Goal: Information Seeking & Learning: Learn about a topic

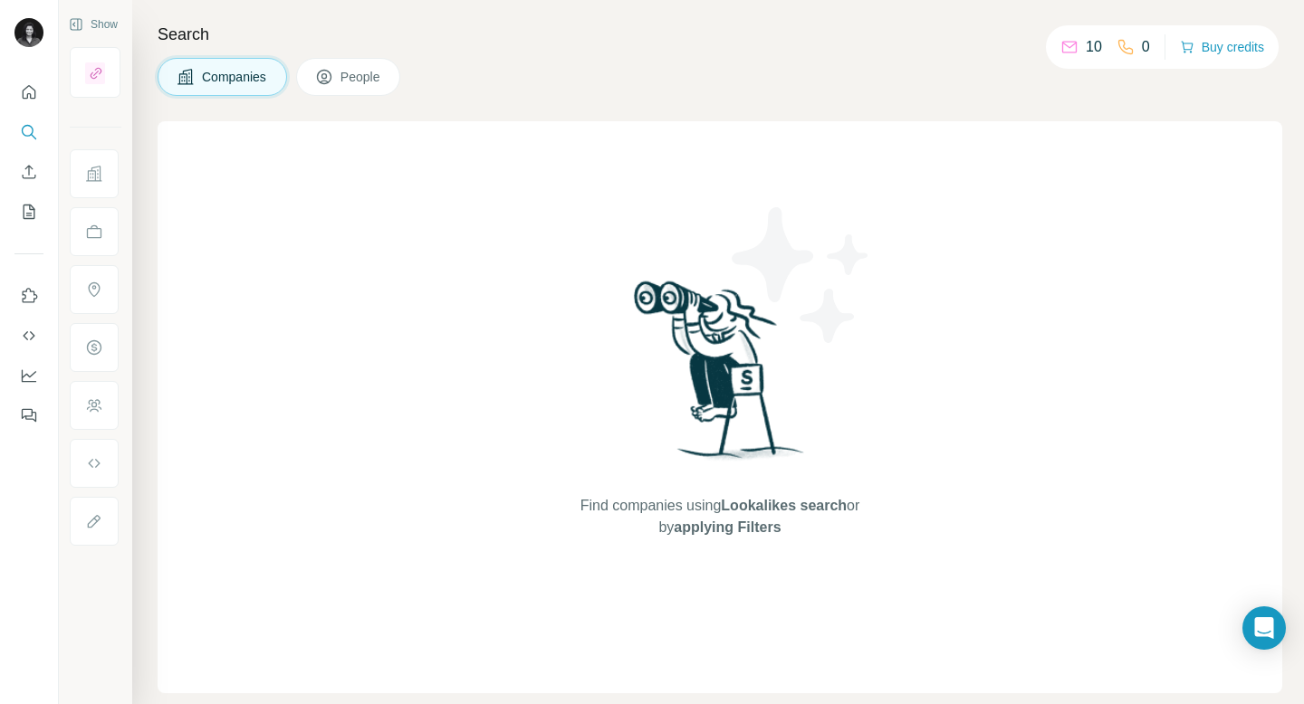
click at [248, 83] on span "Companies" at bounding box center [235, 77] width 66 height 18
click at [30, 135] on icon "Search" at bounding box center [28, 131] width 12 height 12
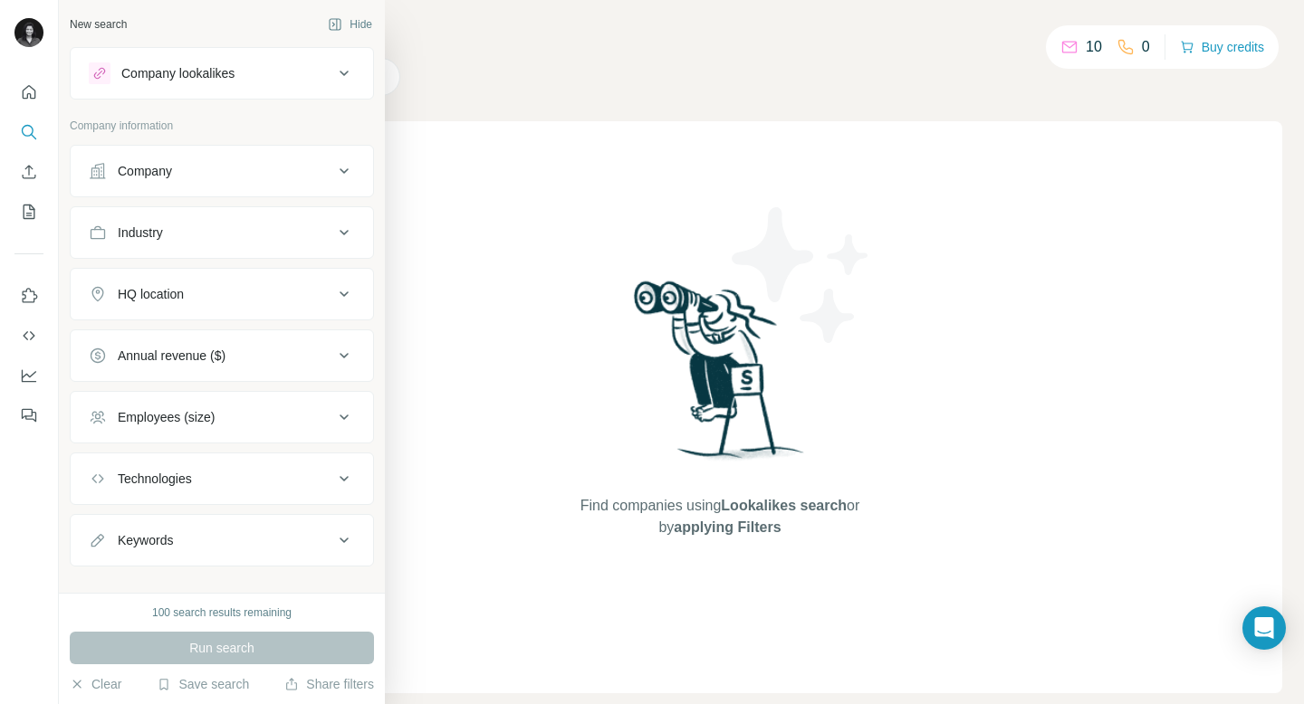
click at [182, 185] on button "Company" at bounding box center [222, 170] width 302 height 43
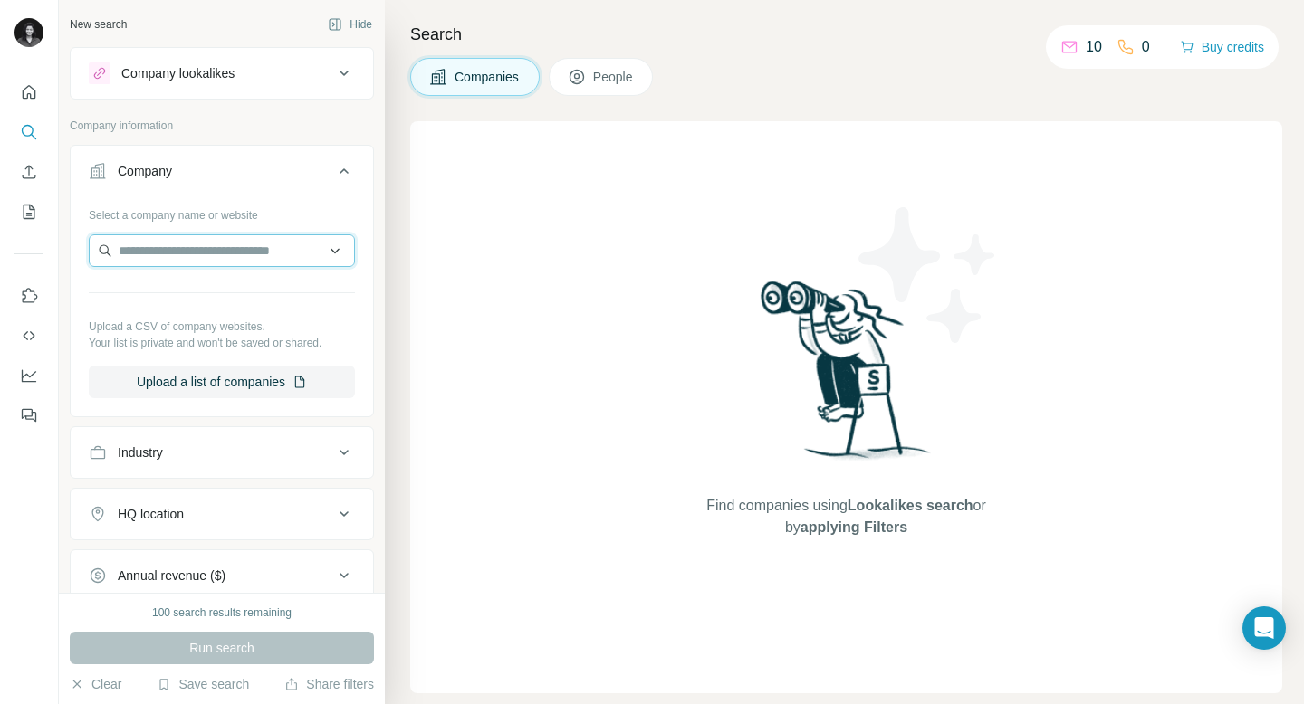
click at [196, 245] on input "text" at bounding box center [222, 251] width 266 height 33
type input "******"
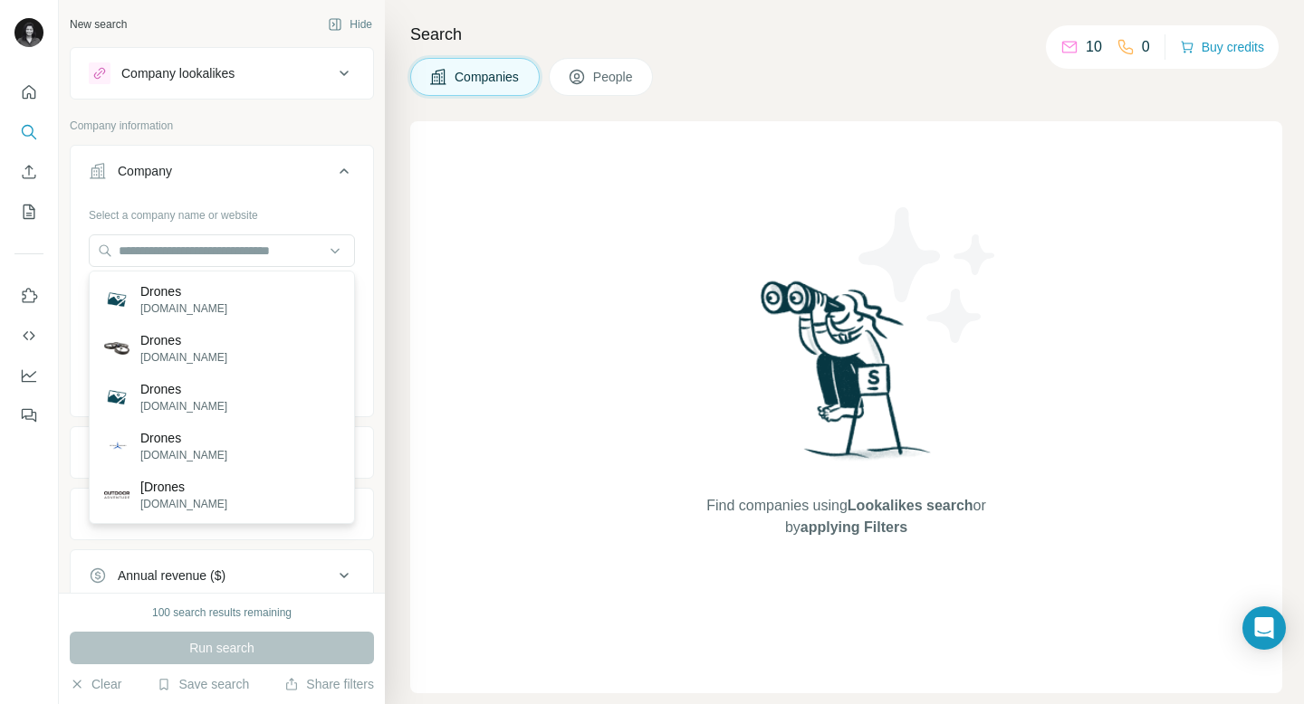
click at [302, 184] on button "Company" at bounding box center [222, 174] width 302 height 51
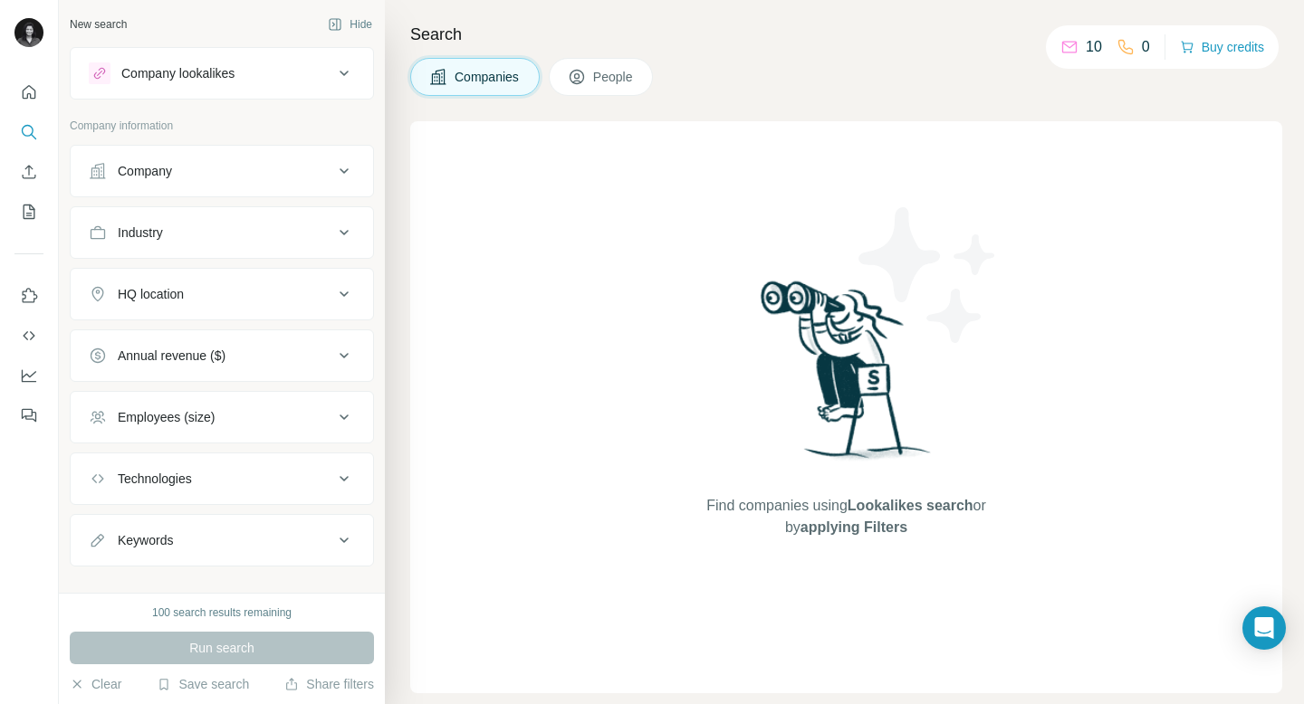
click at [301, 217] on button "Industry" at bounding box center [222, 232] width 302 height 43
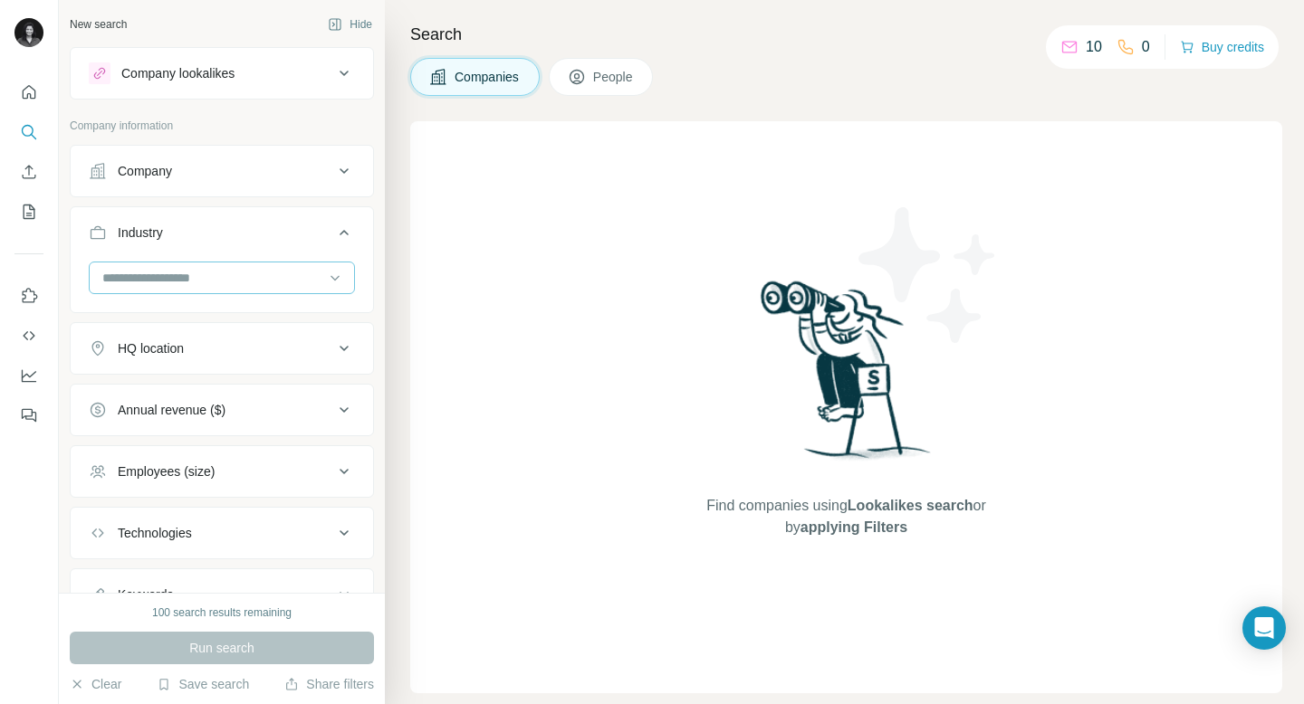
click at [266, 286] on input at bounding box center [213, 278] width 224 height 20
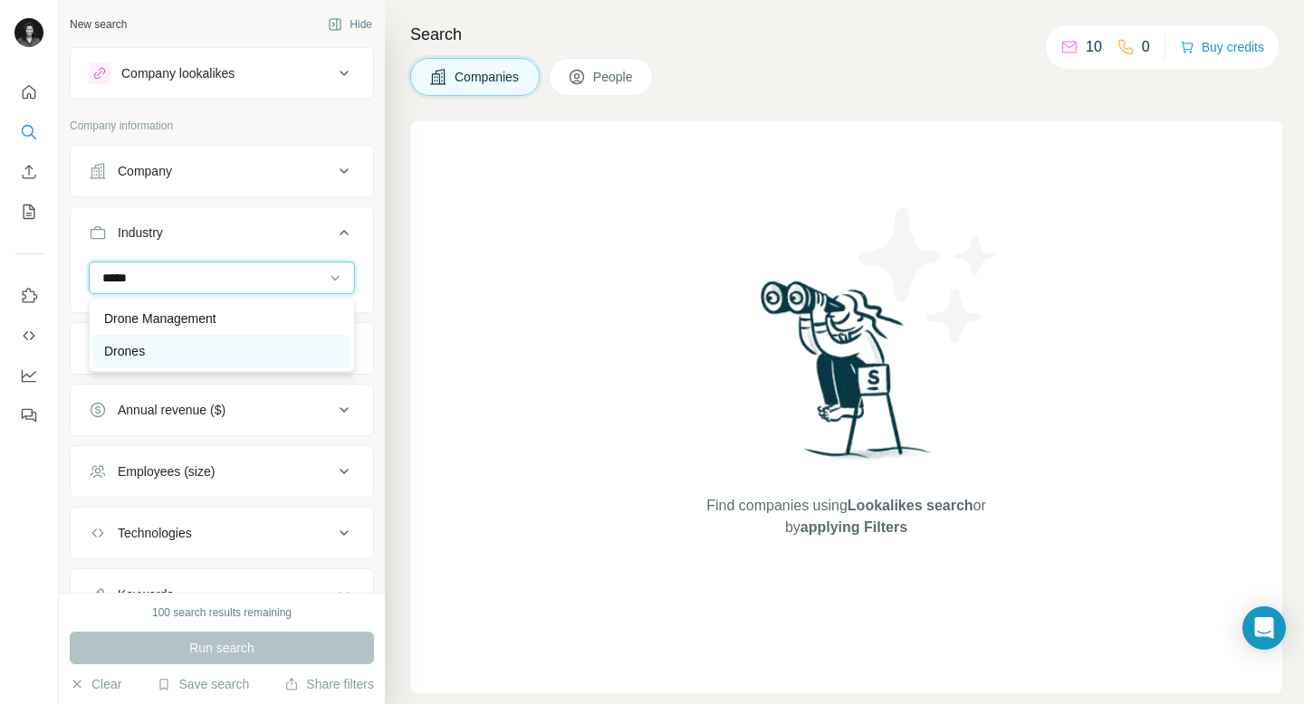
type input "*****"
click at [218, 343] on div "Drones" at bounding box center [221, 351] width 235 height 18
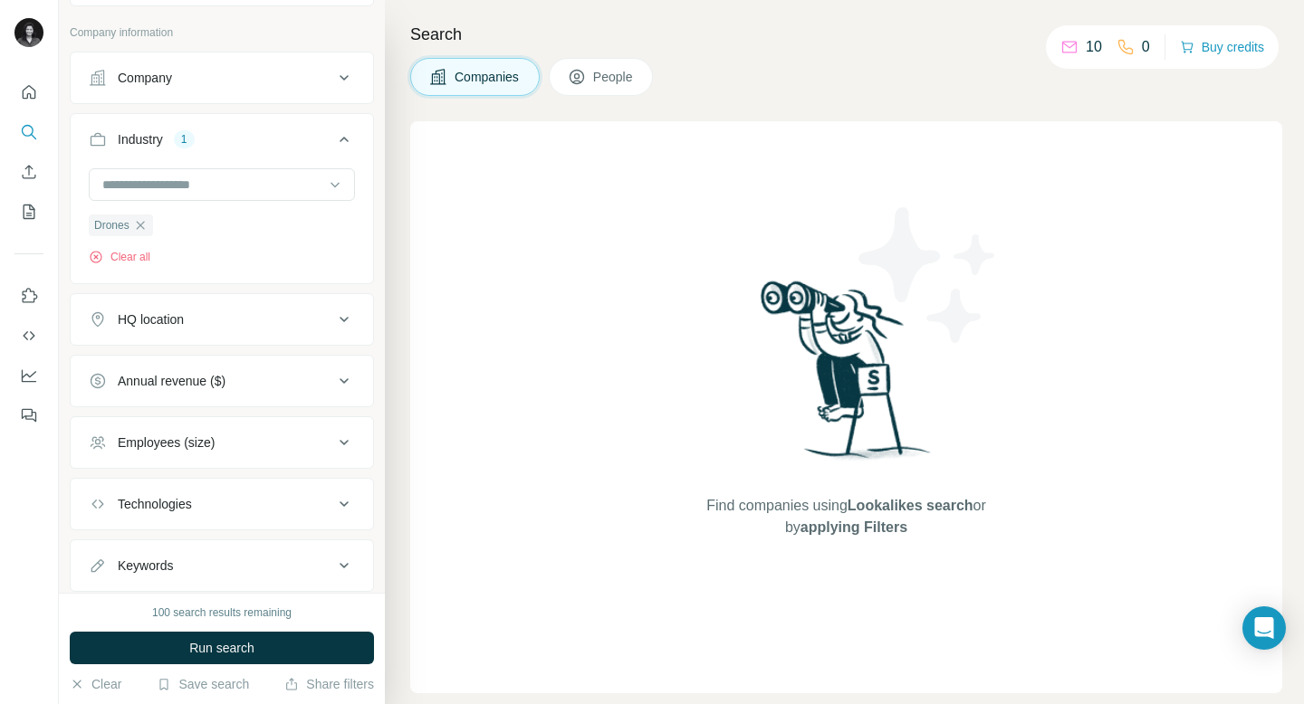
scroll to position [97, 0]
click at [229, 311] on div "HQ location" at bounding box center [211, 316] width 244 height 18
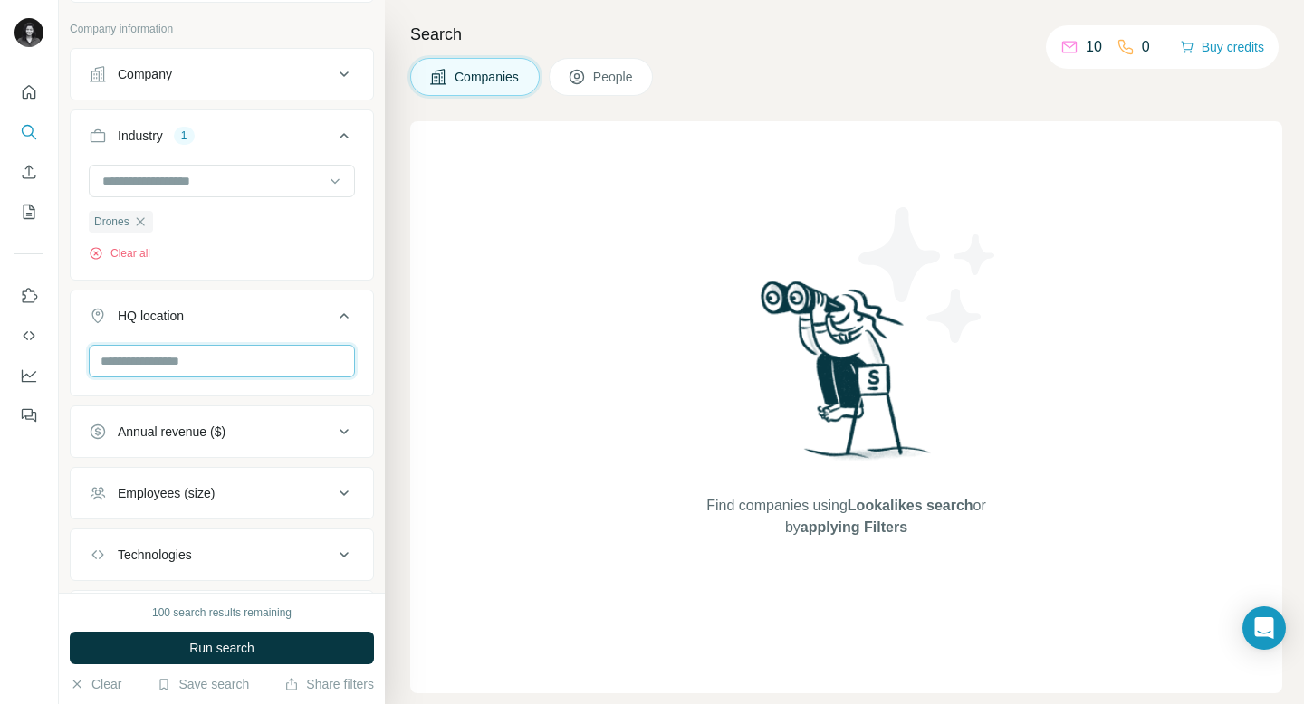
click at [201, 359] on input "text" at bounding box center [222, 361] width 266 height 33
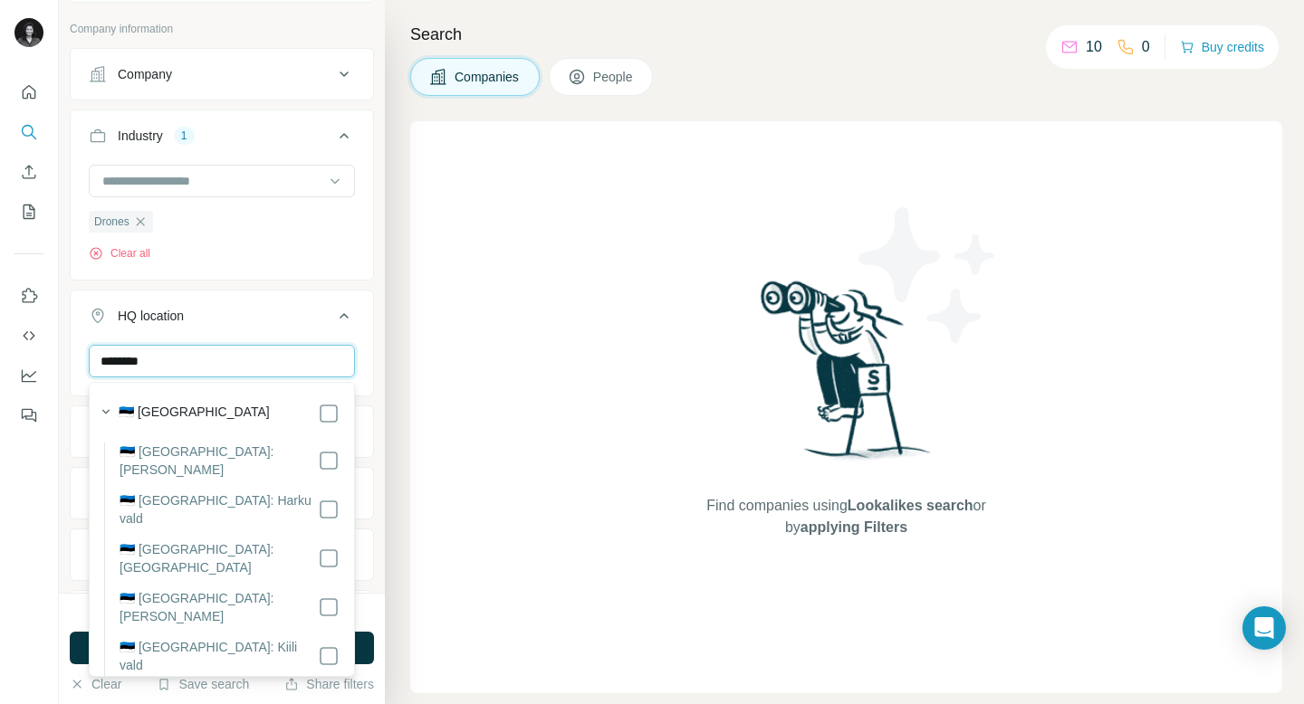
type input "*******"
click at [169, 412] on label "🇪🇪 [GEOGRAPHIC_DATA]" at bounding box center [194, 414] width 151 height 22
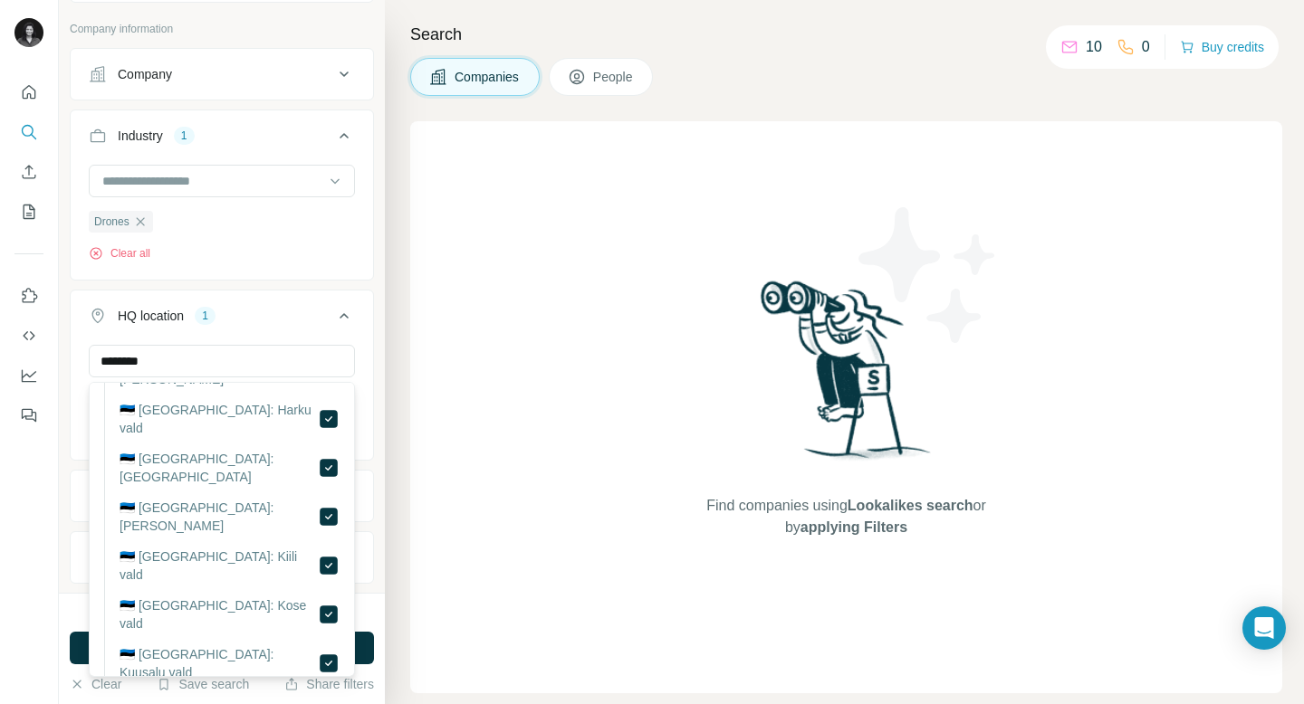
scroll to position [362, 0]
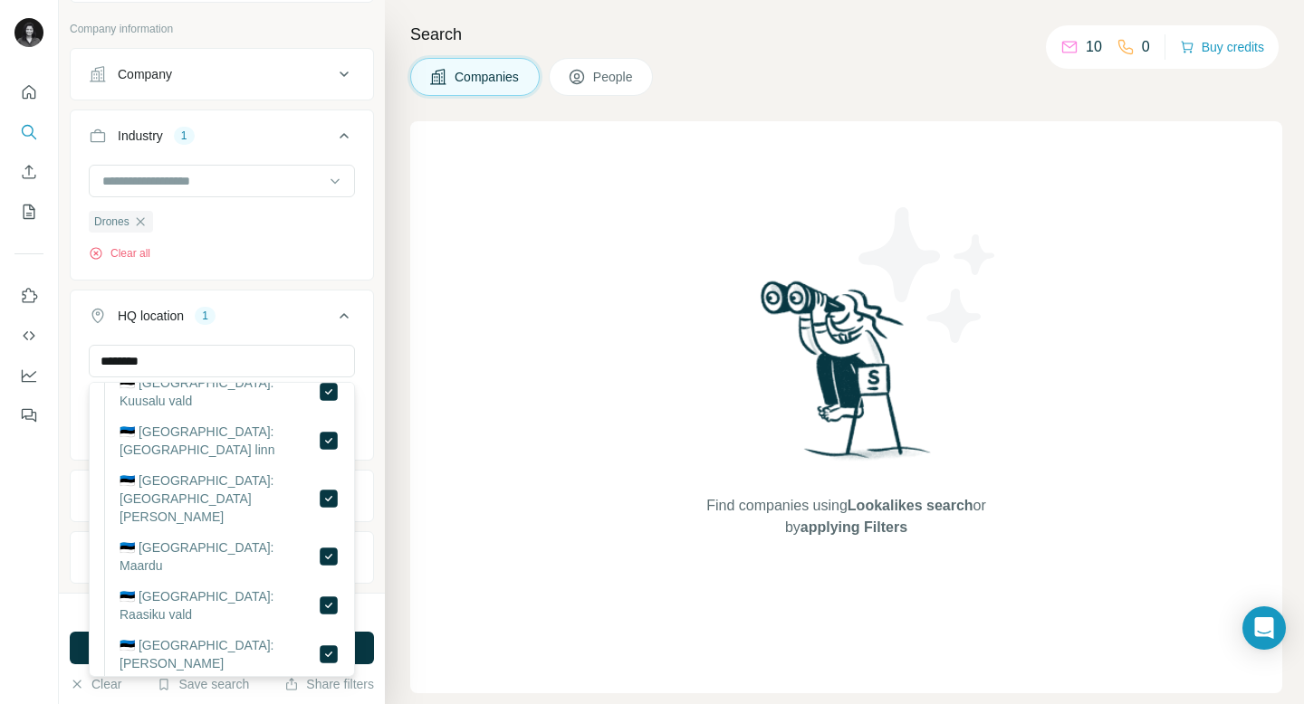
click at [287, 324] on div "HQ location 1" at bounding box center [211, 316] width 244 height 18
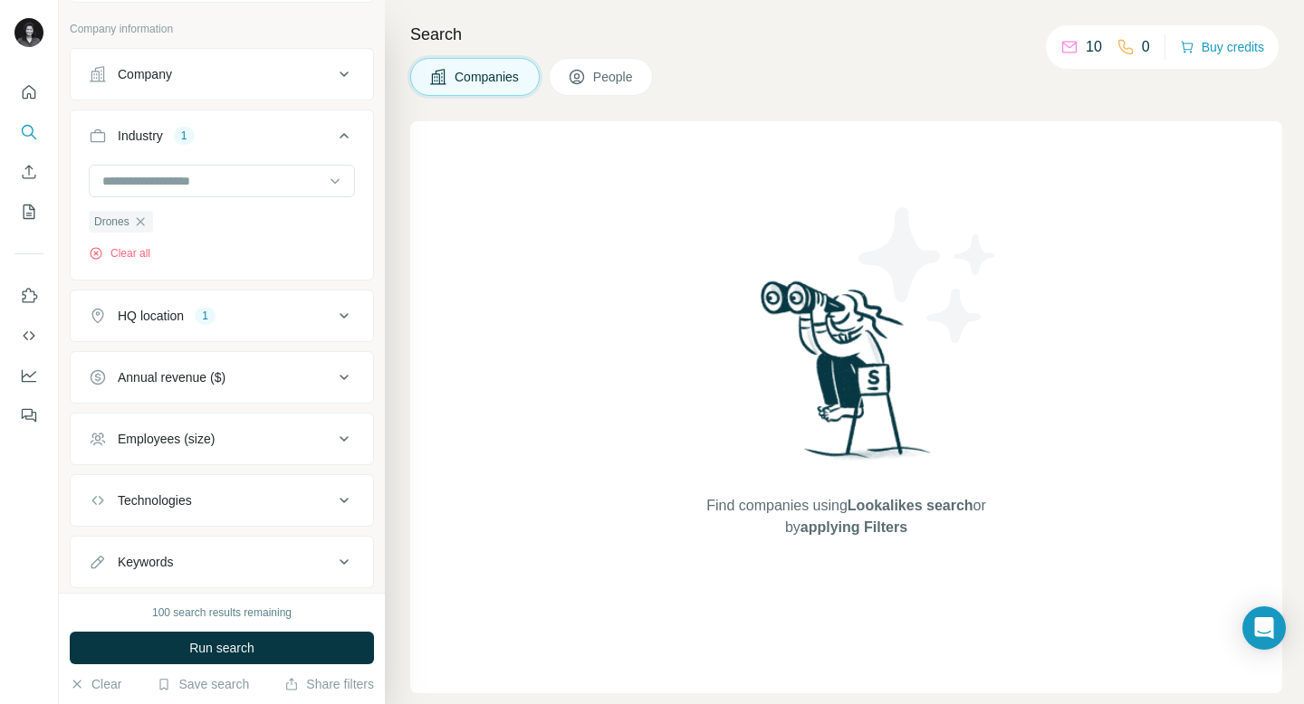
scroll to position [143, 0]
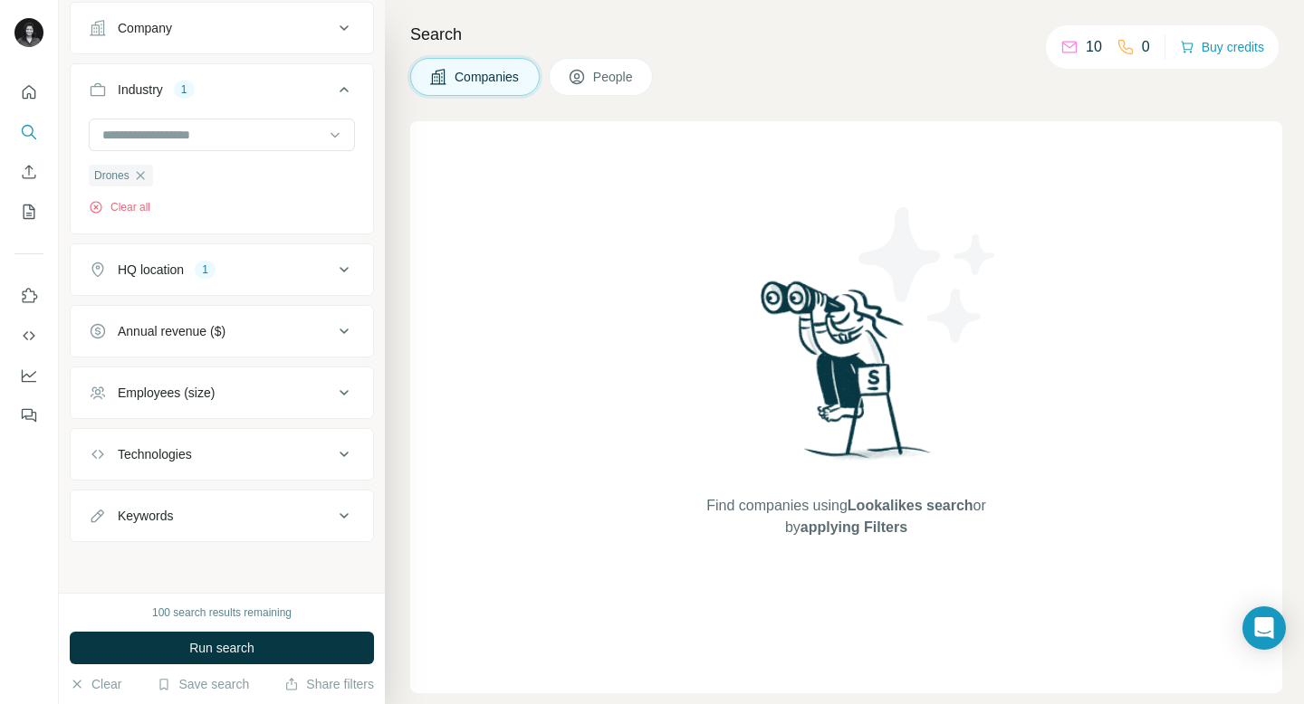
click at [270, 389] on div "Employees (size)" at bounding box center [211, 393] width 244 height 18
click at [128, 428] on span "0-1" at bounding box center [122, 433] width 25 height 18
click at [133, 466] on span "2-10" at bounding box center [126, 466] width 33 height 18
click at [134, 505] on span "11-50" at bounding box center [130, 500] width 40 height 18
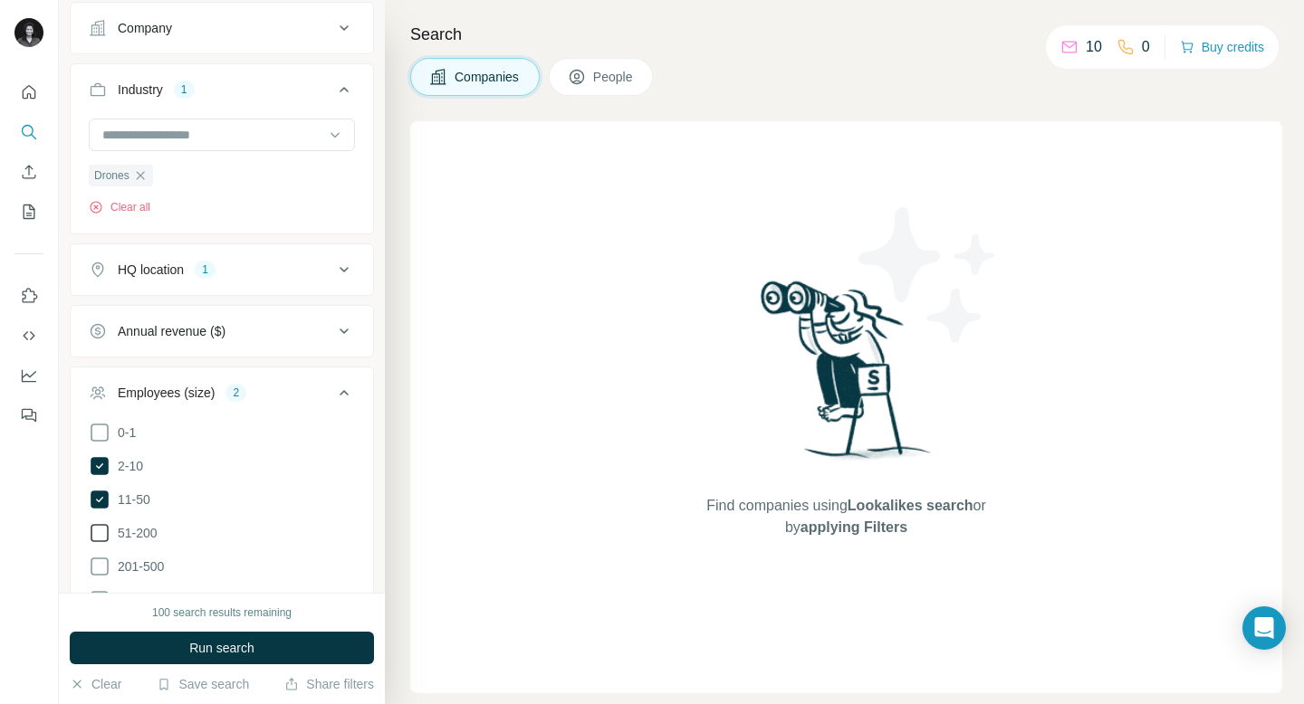
click at [140, 531] on span "51-200" at bounding box center [133, 533] width 47 height 18
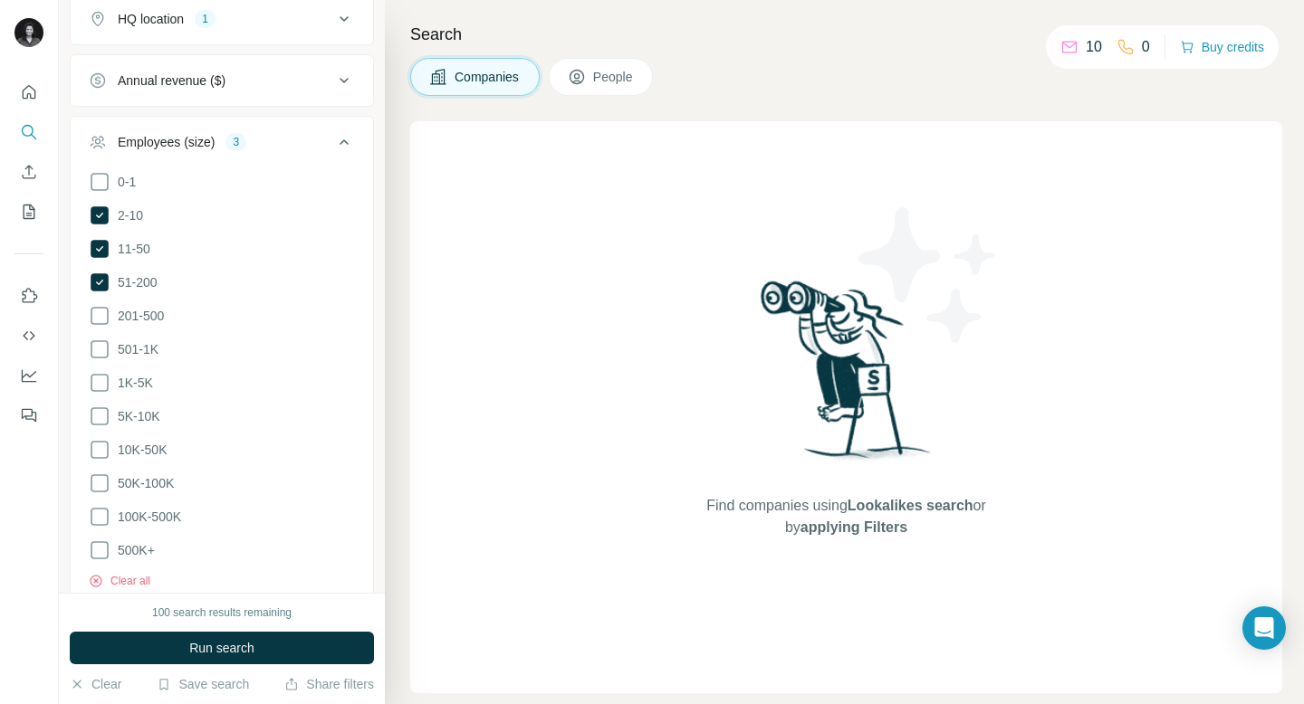
scroll to position [478, 0]
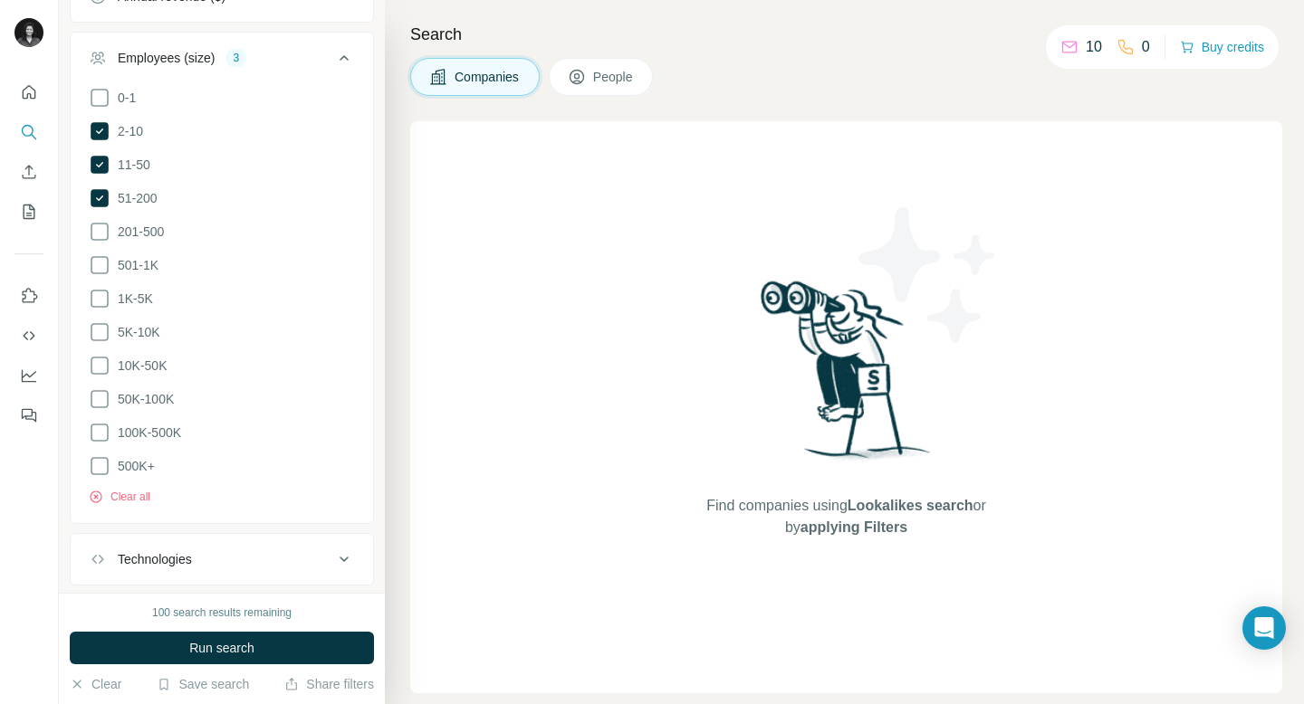
click at [305, 566] on button "Technologies" at bounding box center [222, 559] width 302 height 43
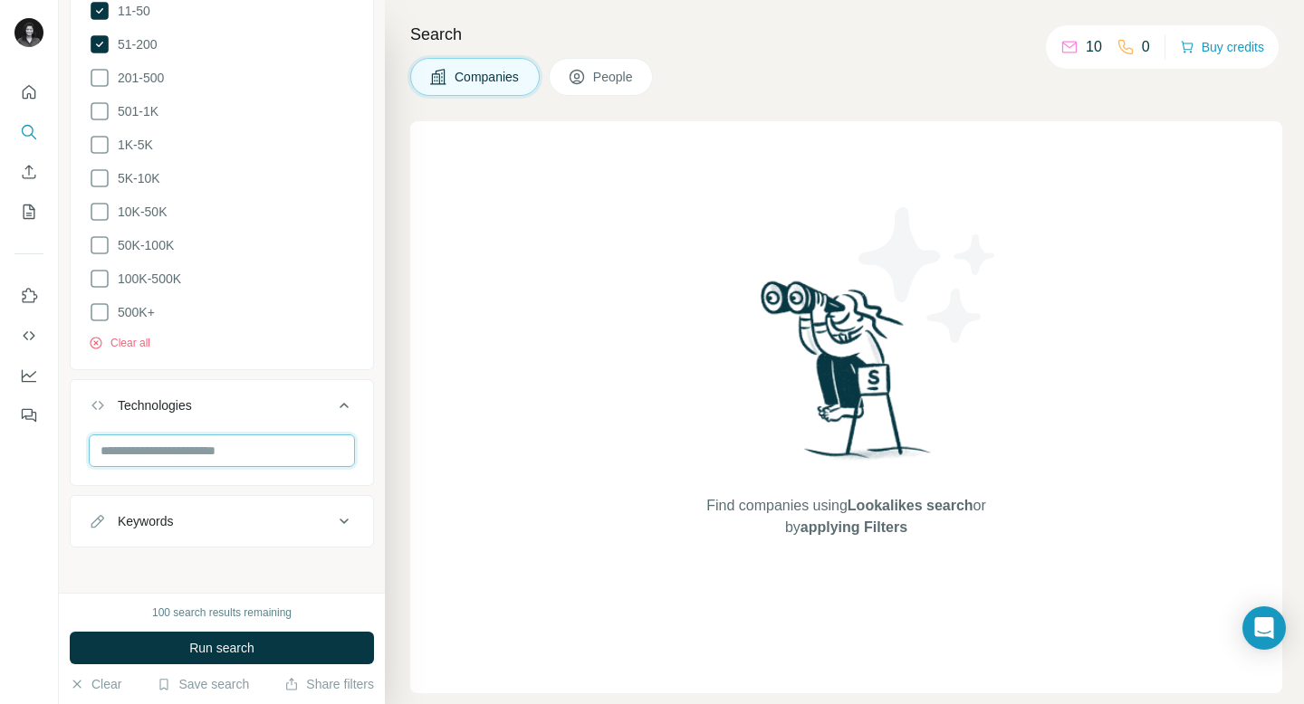
click at [300, 445] on input "text" at bounding box center [222, 451] width 266 height 33
type input "*"
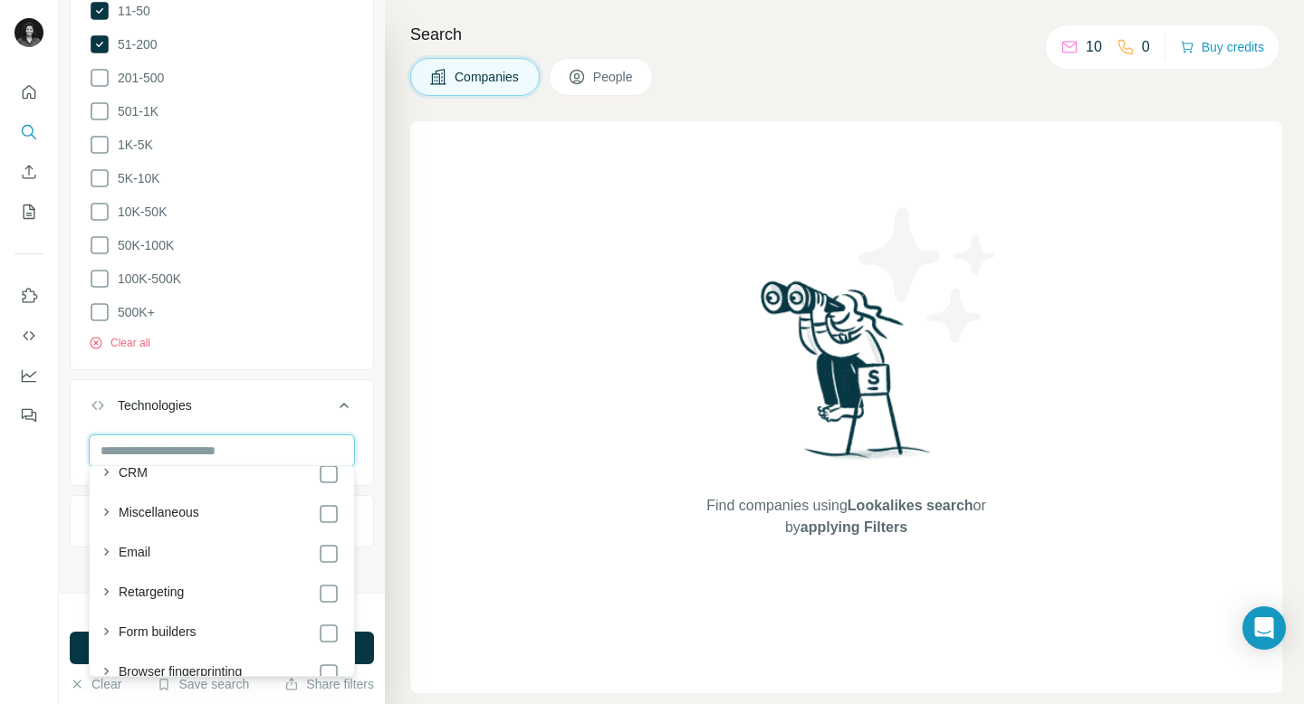
scroll to position [1101, 0]
click at [33, 484] on div at bounding box center [29, 352] width 59 height 704
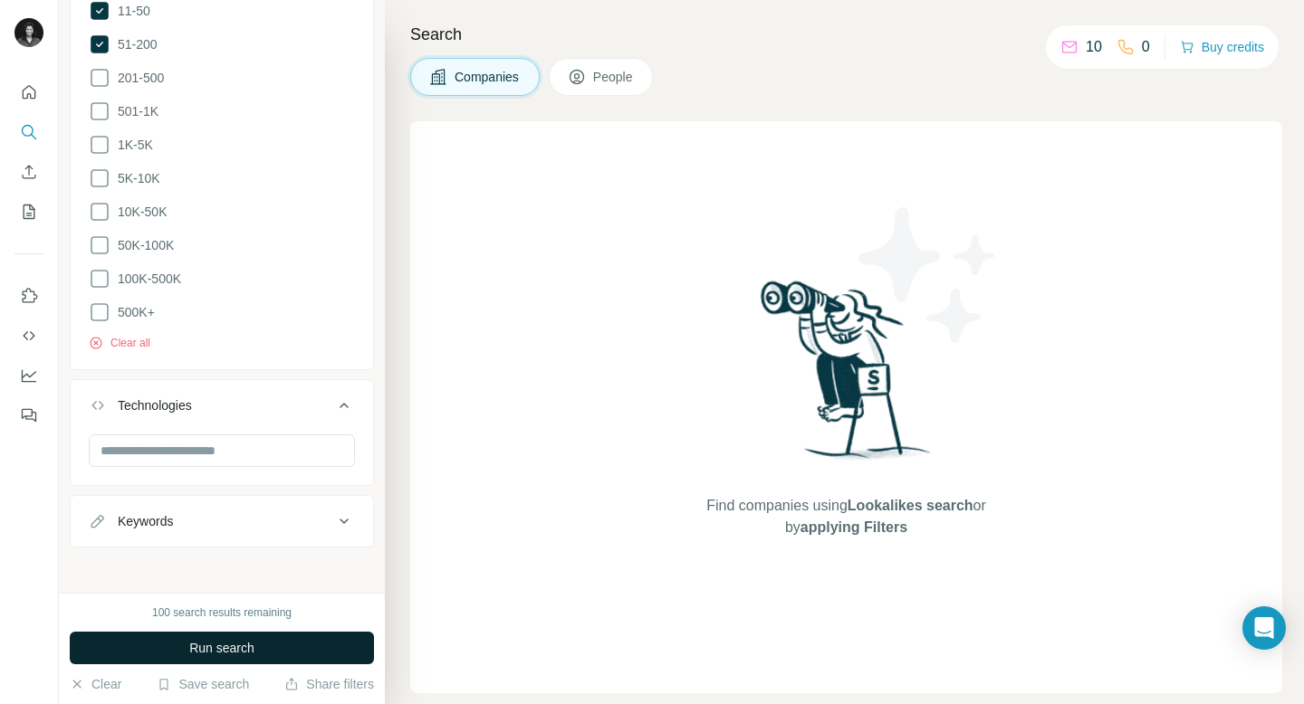
click at [243, 658] on button "Run search" at bounding box center [222, 648] width 304 height 33
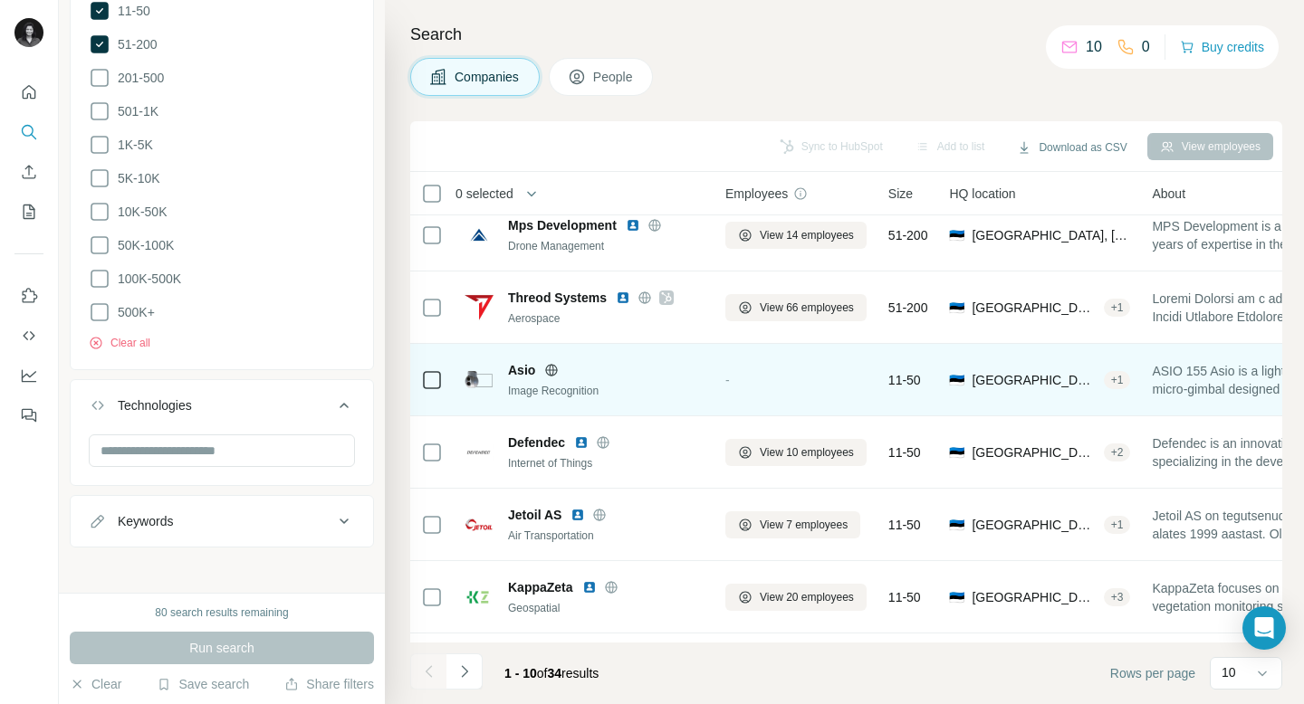
scroll to position [0, 0]
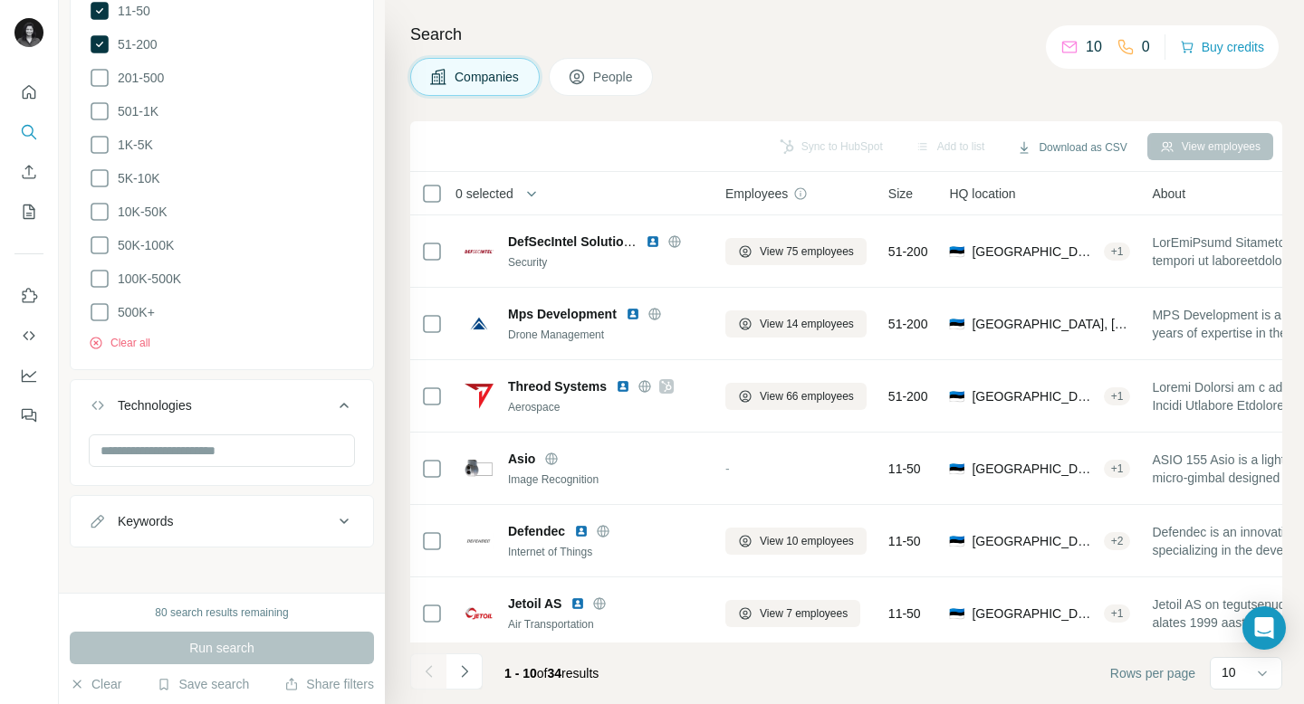
click at [818, 59] on div "Companies People" at bounding box center [846, 77] width 872 height 38
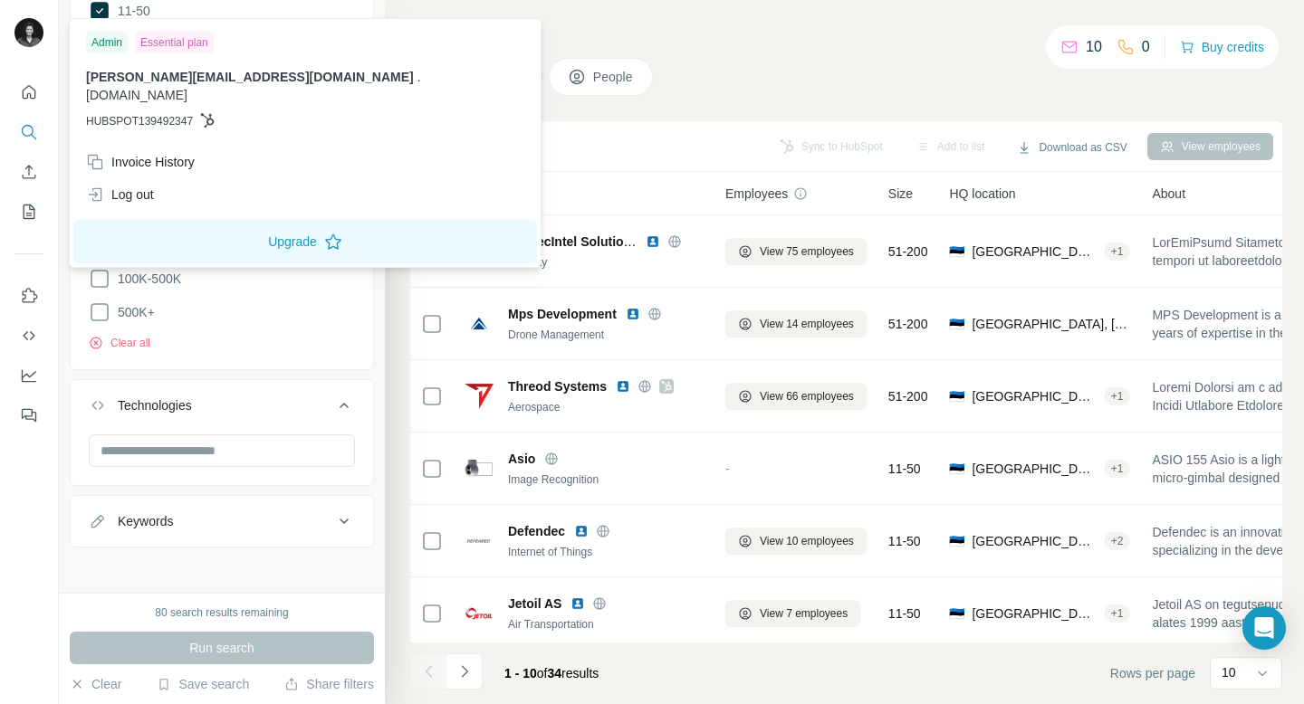
click at [25, 19] on img at bounding box center [28, 32] width 29 height 29
click at [31, 28] on img at bounding box center [28, 32] width 29 height 29
click at [24, 97] on icon "Quick start" at bounding box center [29, 92] width 18 height 18
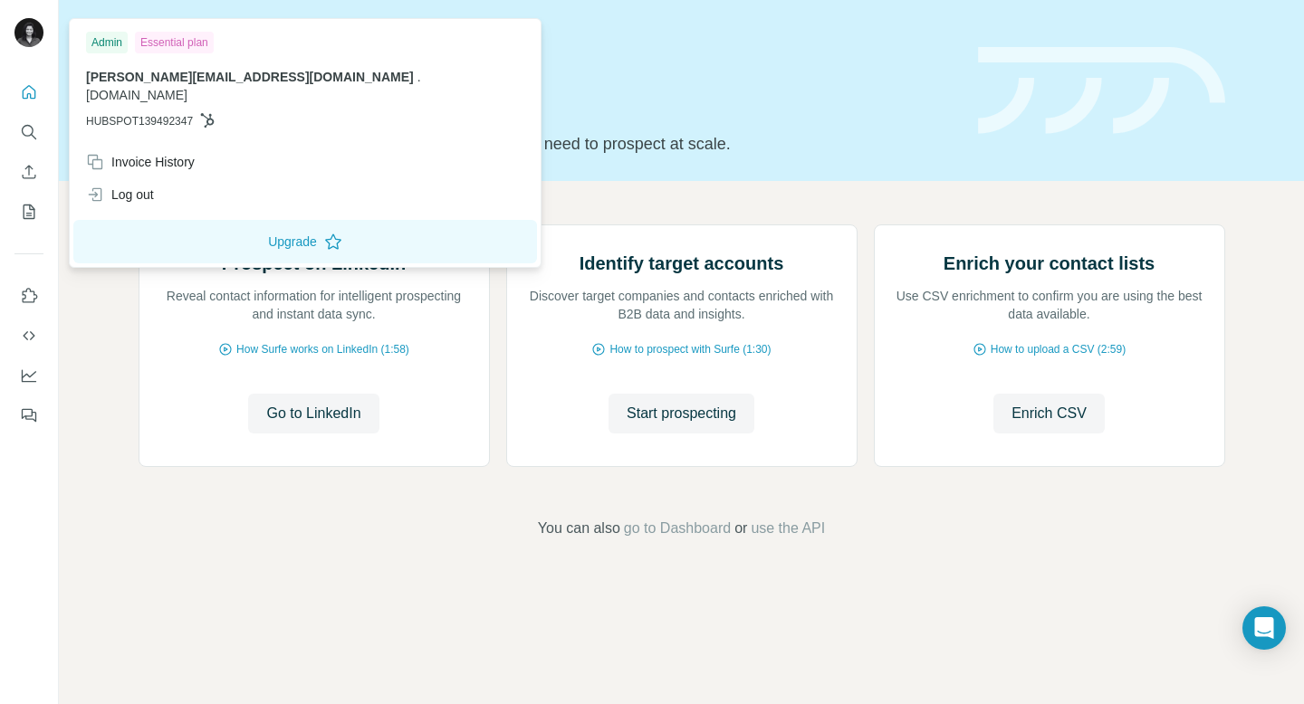
click at [25, 34] on img at bounding box center [28, 32] width 29 height 29
click at [177, 80] on span "[PERSON_NAME][EMAIL_ADDRESS][DOMAIN_NAME]" at bounding box center [250, 77] width 328 height 14
click at [973, 107] on header "Quick start Let’s prospect together Pick your starting point and we’ll provide …" at bounding box center [682, 90] width 1087 height 132
click at [34, 34] on img at bounding box center [28, 32] width 29 height 29
click at [110, 43] on div "Admin" at bounding box center [107, 43] width 42 height 22
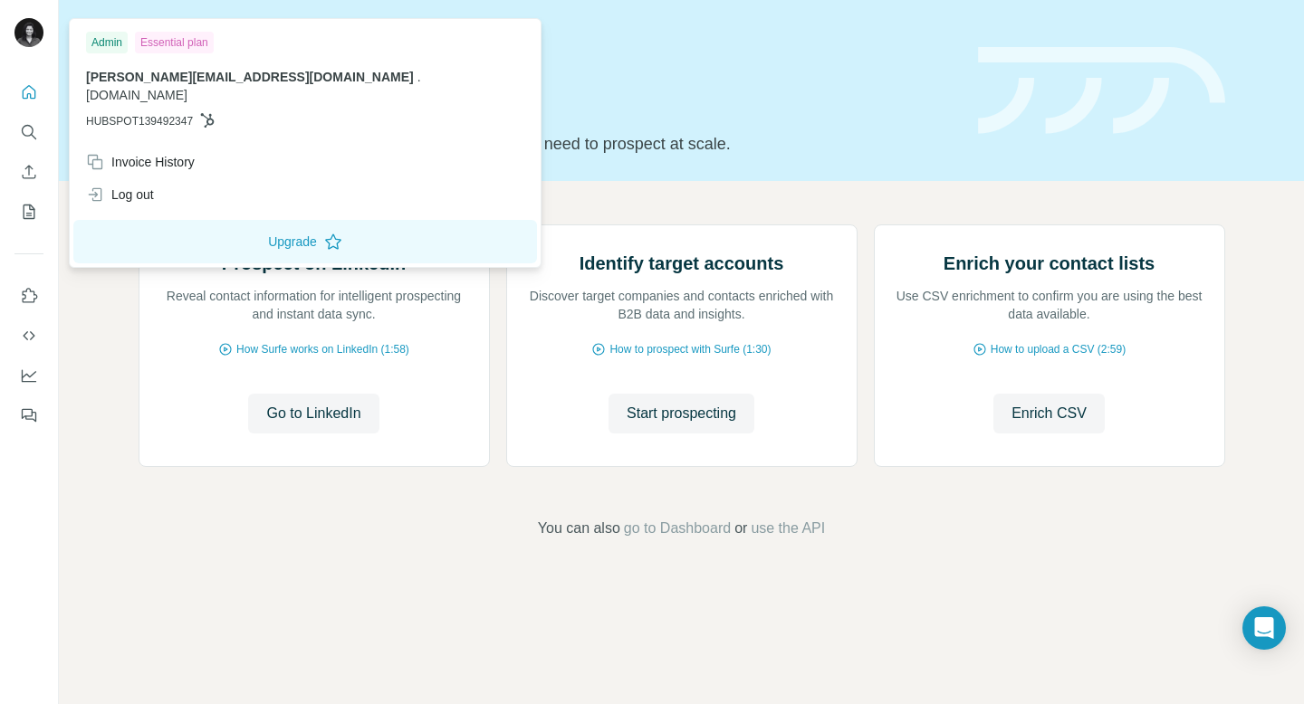
click at [168, 42] on div "Essential plan" at bounding box center [174, 43] width 79 height 22
click at [195, 233] on button "Upgrade" at bounding box center [305, 241] width 464 height 43
